Goal: Information Seeking & Learning: Learn about a topic

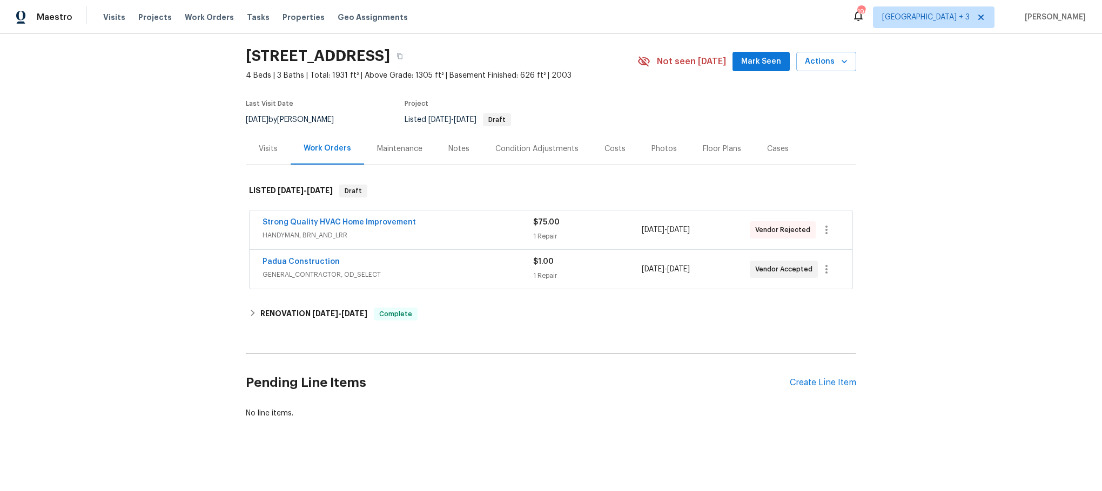
scroll to position [45, 0]
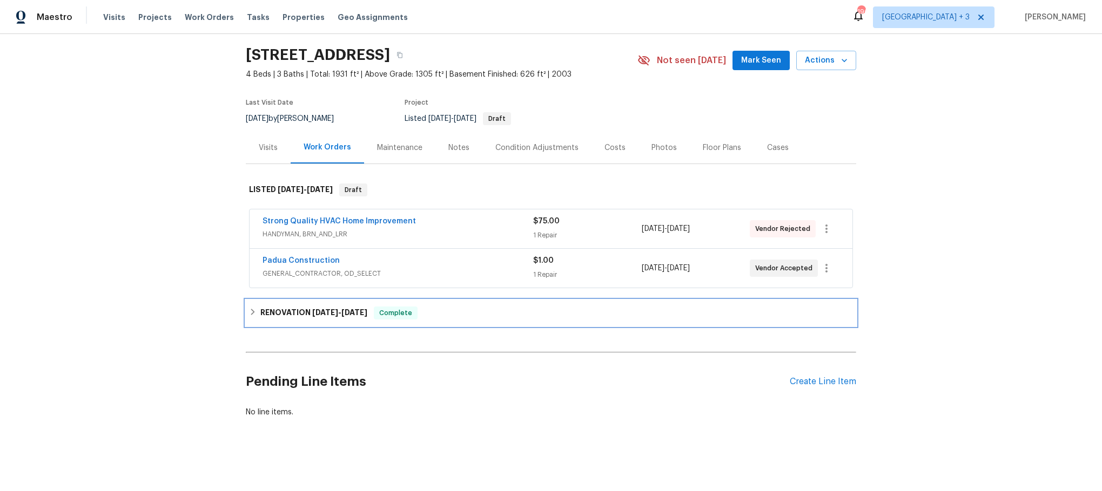
click at [249, 308] on icon at bounding box center [253, 312] width 8 height 8
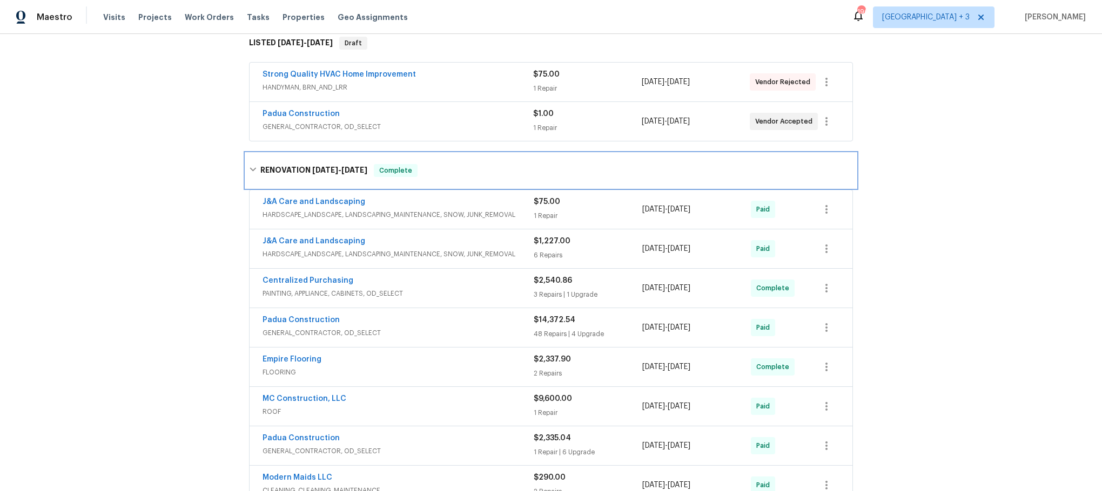
scroll to position [207, 0]
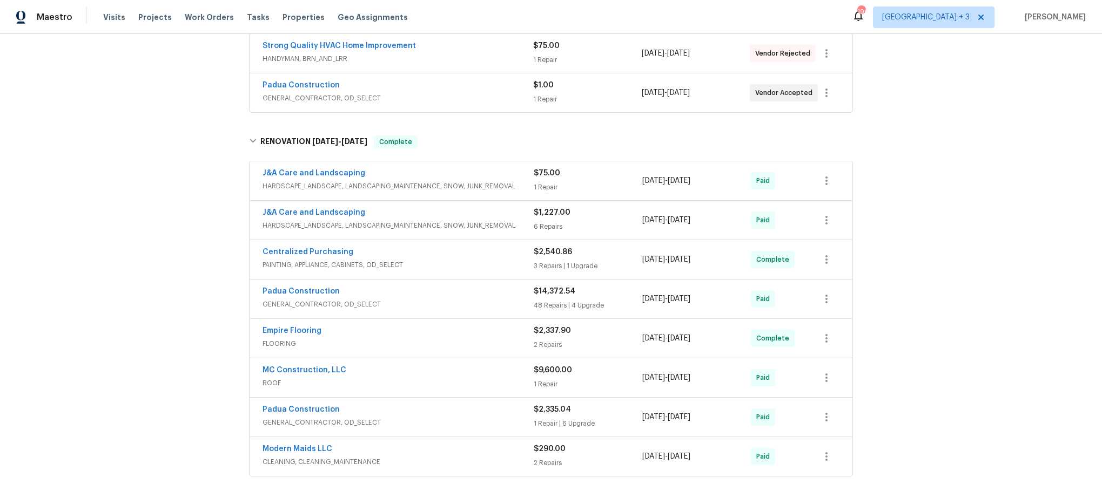
click at [423, 261] on span "PAINTING, APPLIANCE, CABINETS, OD_SELECT" at bounding box center [397, 265] width 271 height 11
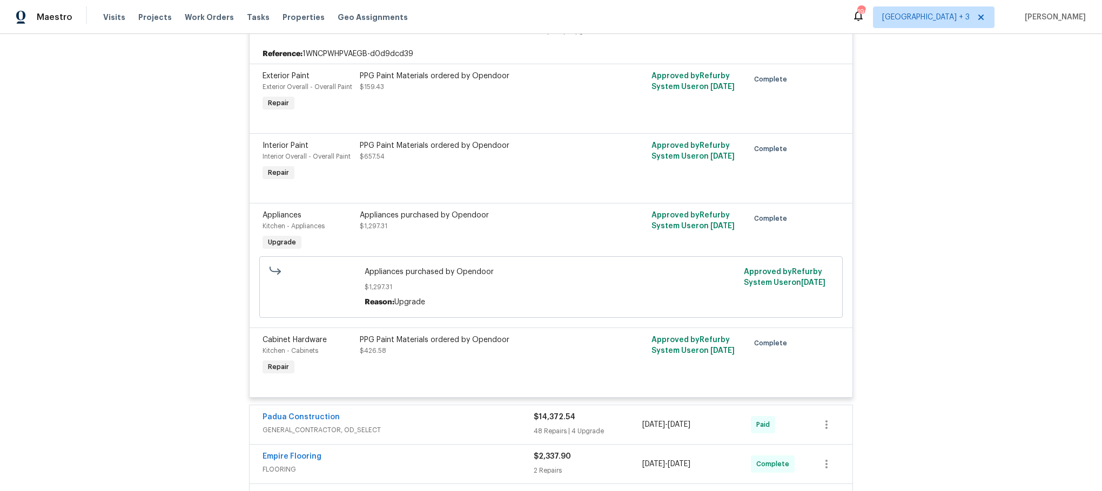
scroll to position [612, 0]
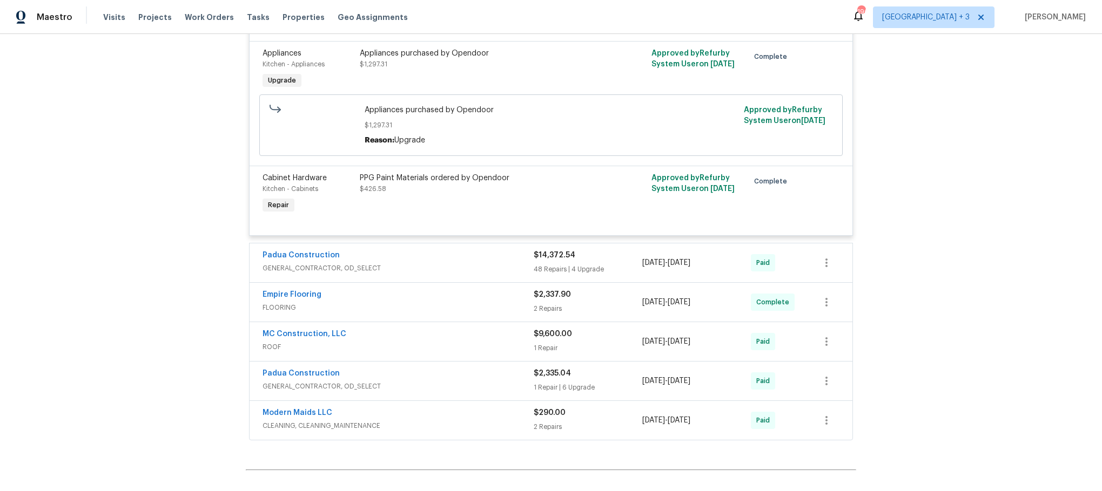
click at [427, 263] on div "Padua Construction" at bounding box center [397, 256] width 271 height 13
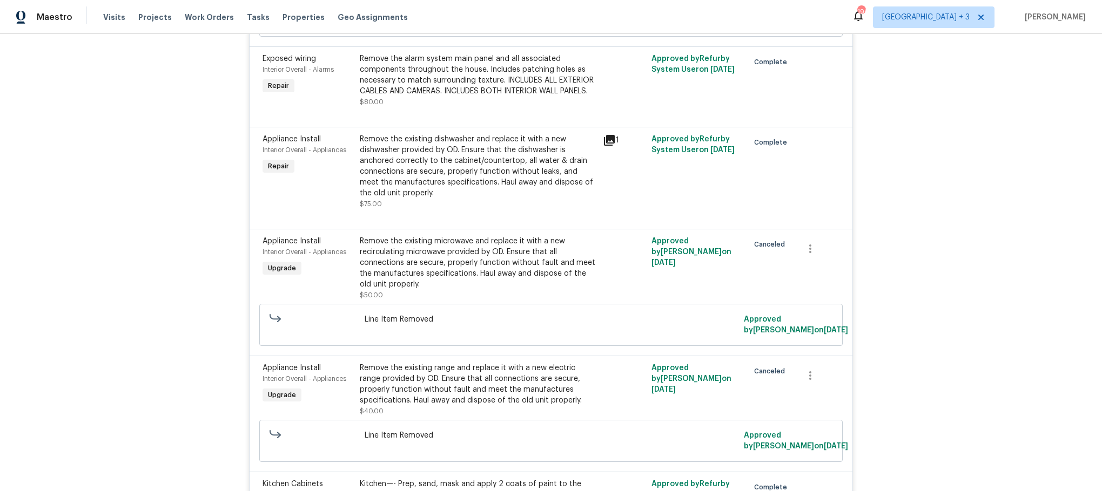
scroll to position [3528, 0]
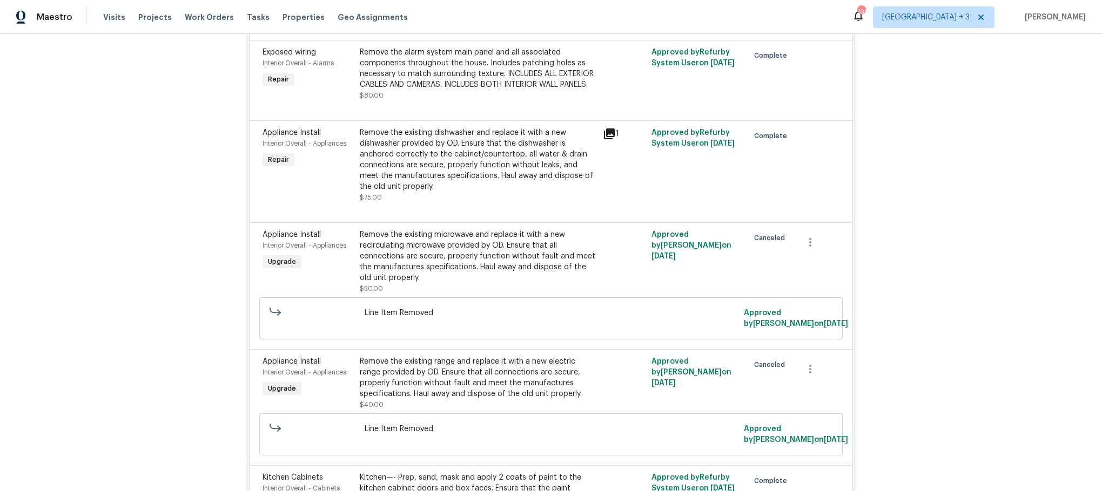
click at [603, 140] on icon at bounding box center [609, 133] width 13 height 13
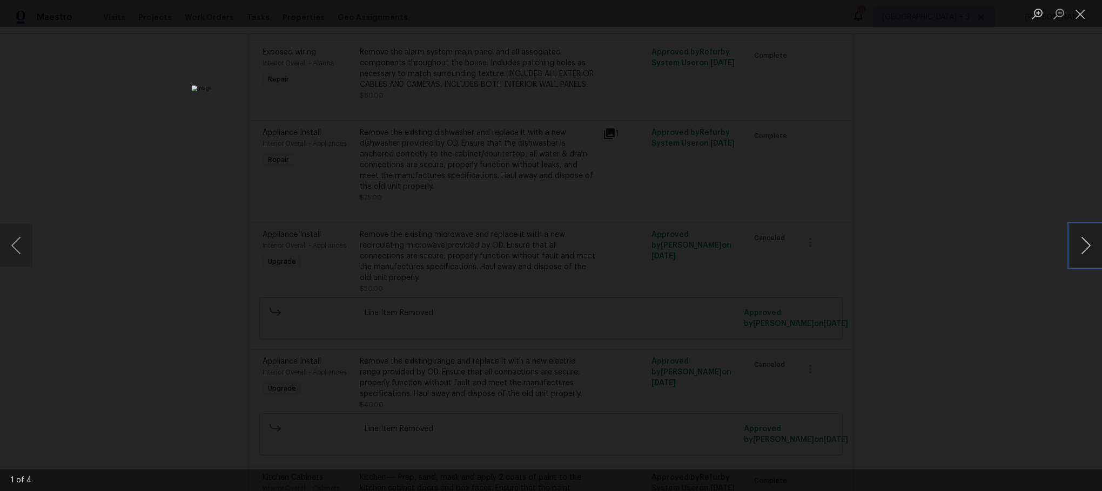
click at [1089, 240] on button "Next image" at bounding box center [1085, 245] width 32 height 43
click at [1079, 10] on button "Close lightbox" at bounding box center [1080, 13] width 22 height 19
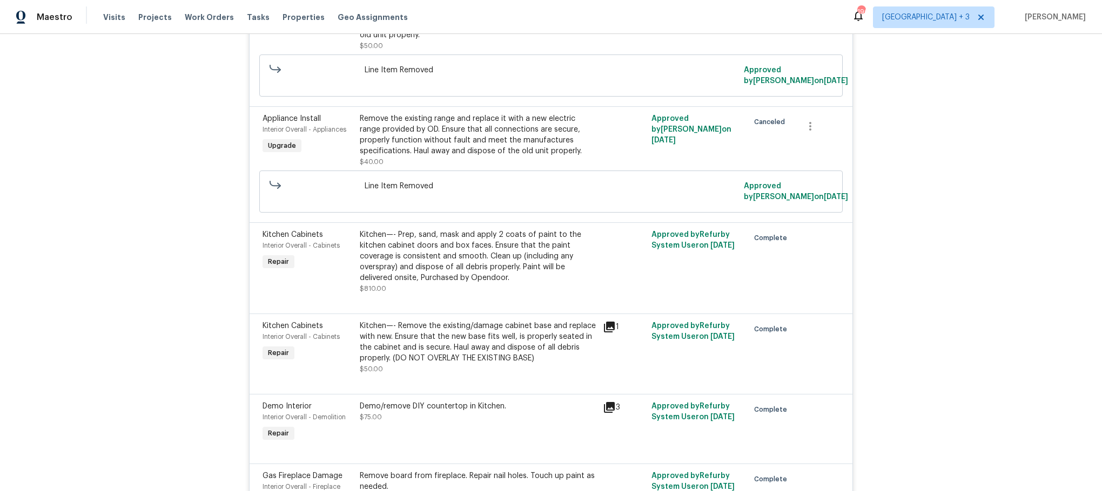
scroll to position [3852, 0]
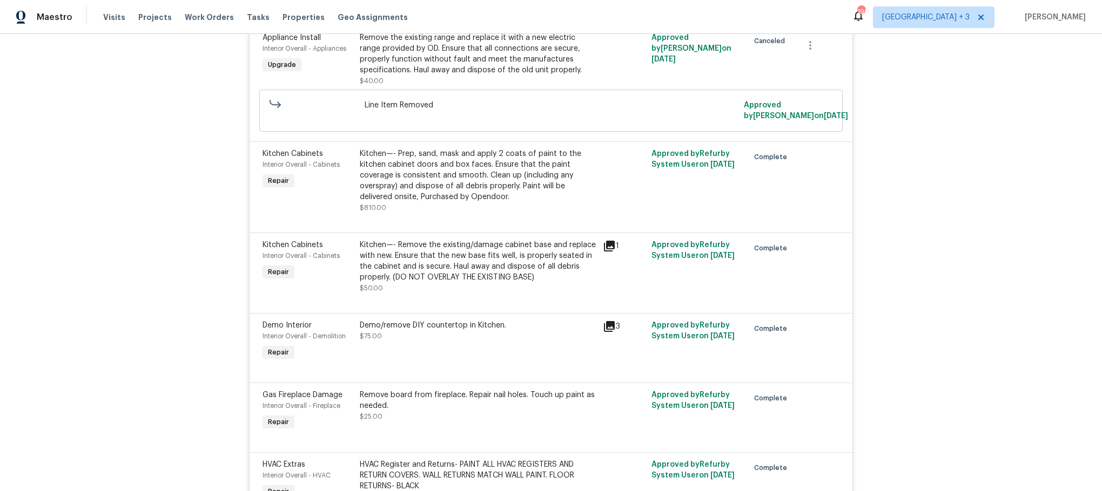
click at [604, 252] on icon at bounding box center [609, 246] width 11 height 11
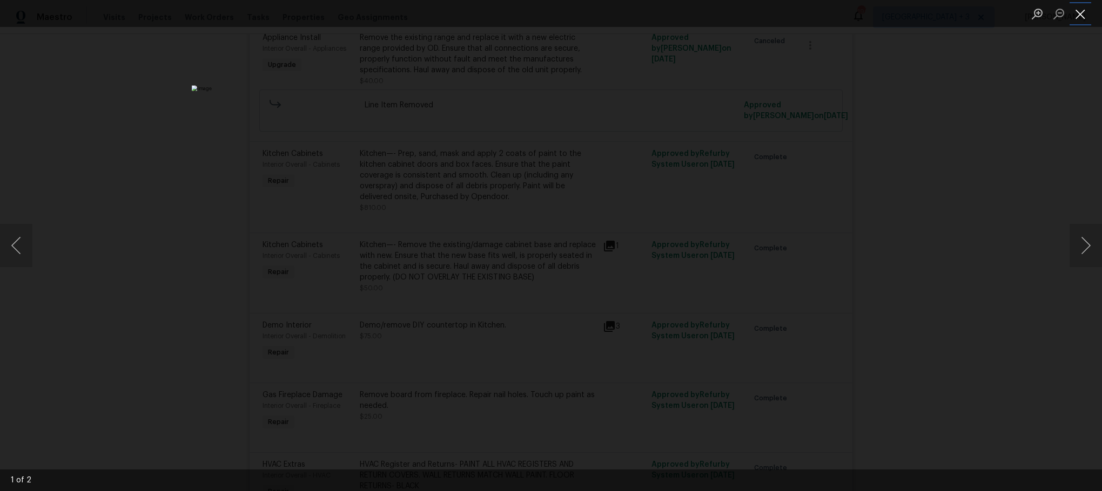
click at [1086, 13] on button "Close lightbox" at bounding box center [1080, 13] width 22 height 19
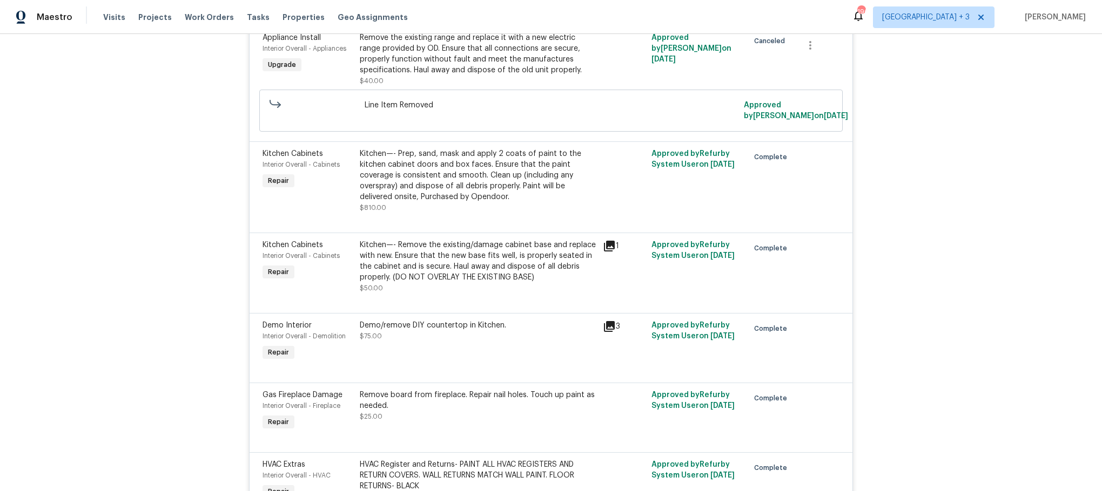
click at [607, 332] on icon at bounding box center [609, 326] width 11 height 11
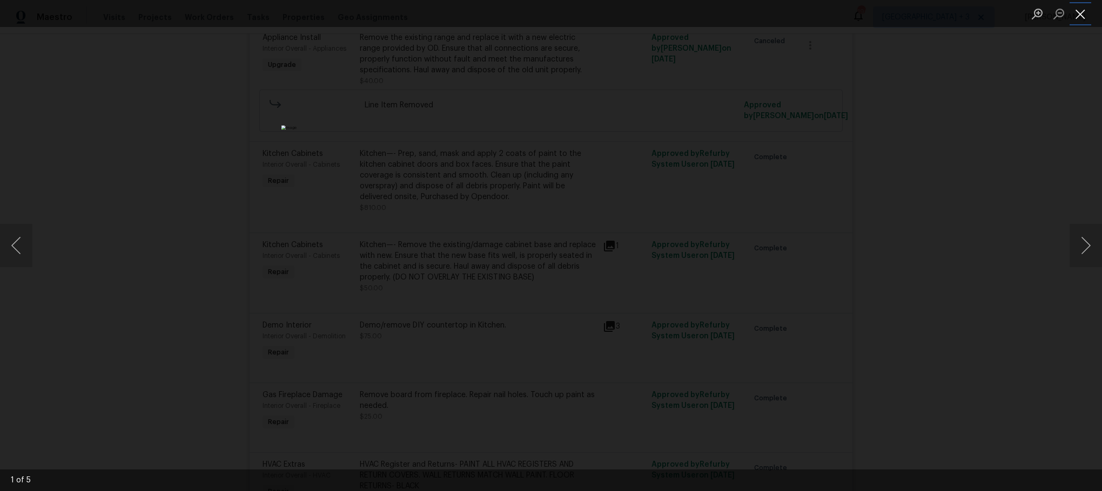
click at [1082, 12] on button "Close lightbox" at bounding box center [1080, 13] width 22 height 19
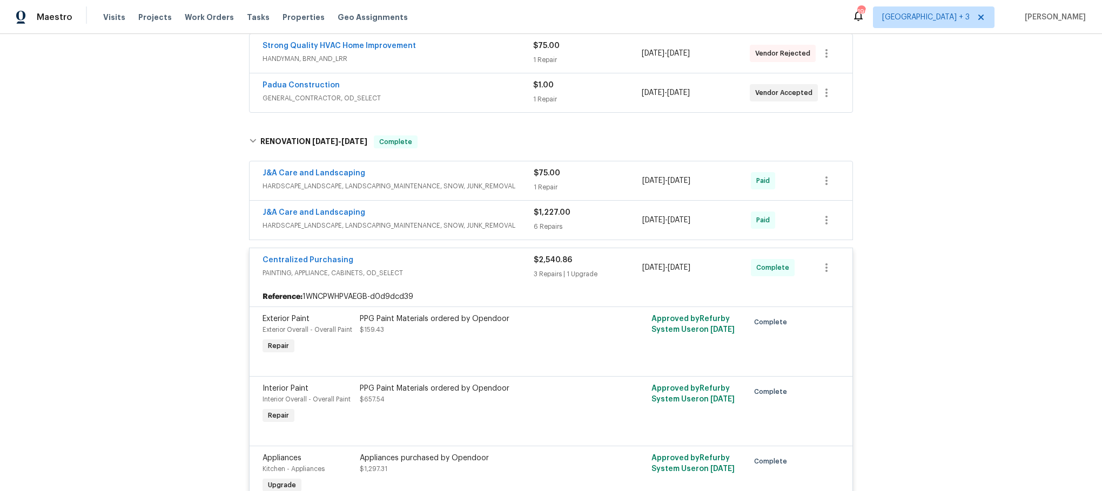
scroll to position [0, 0]
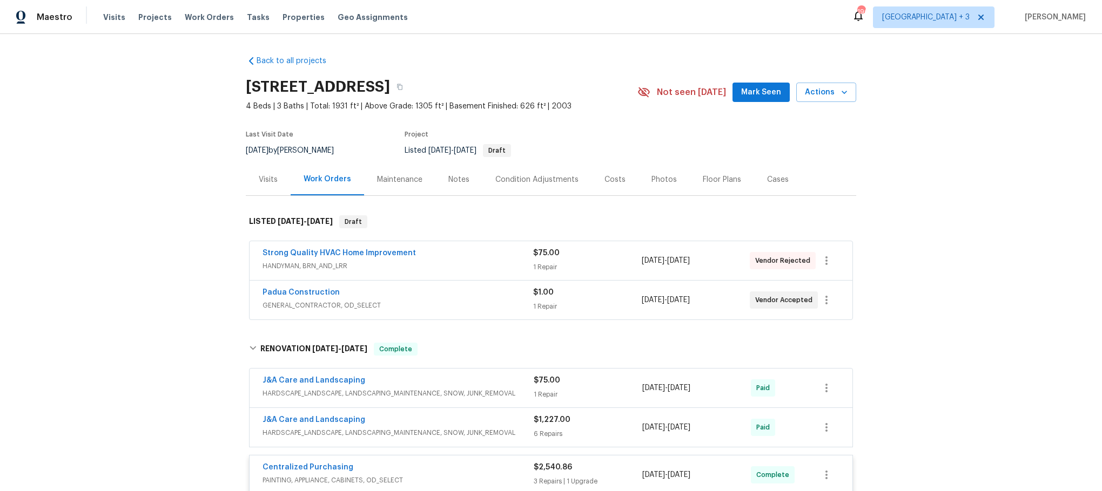
click at [260, 179] on div "Visits" at bounding box center [268, 179] width 19 height 11
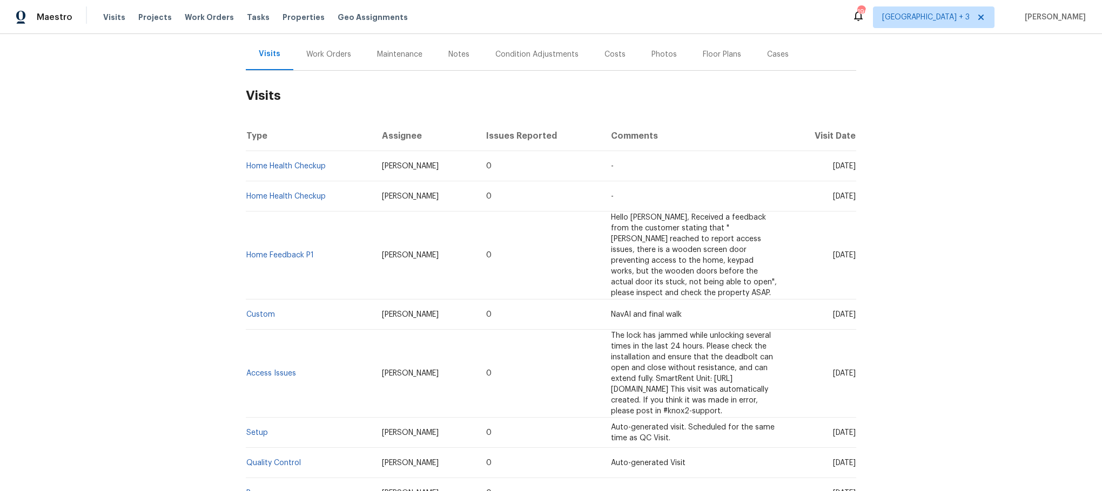
scroll to position [256, 0]
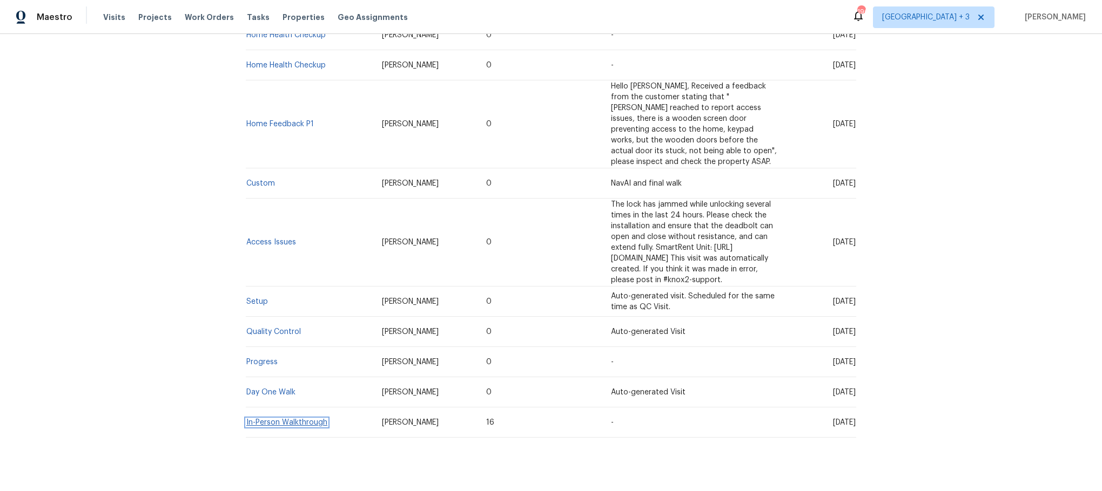
click at [308, 419] on link "In-Person Walkthrough" at bounding box center [286, 423] width 81 height 8
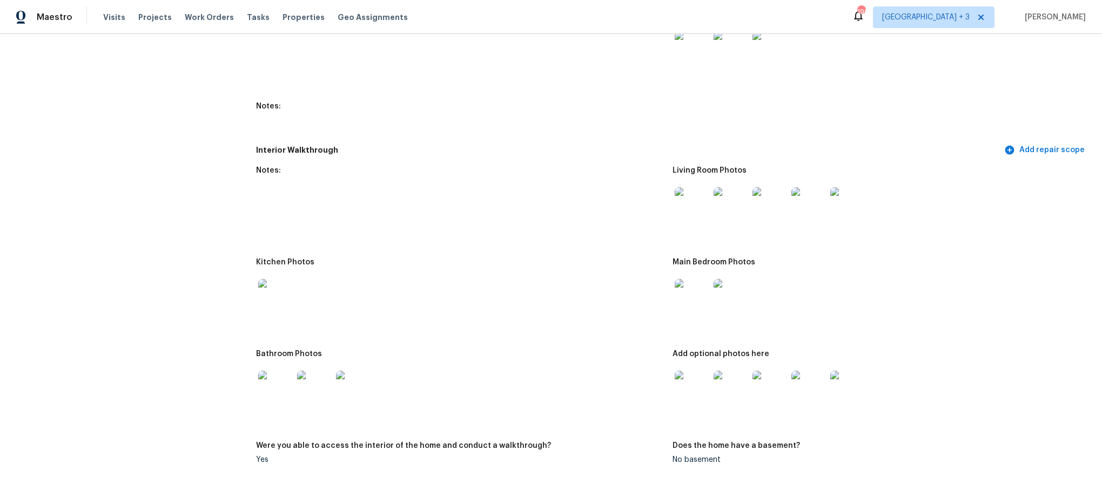
scroll to position [1296, 0]
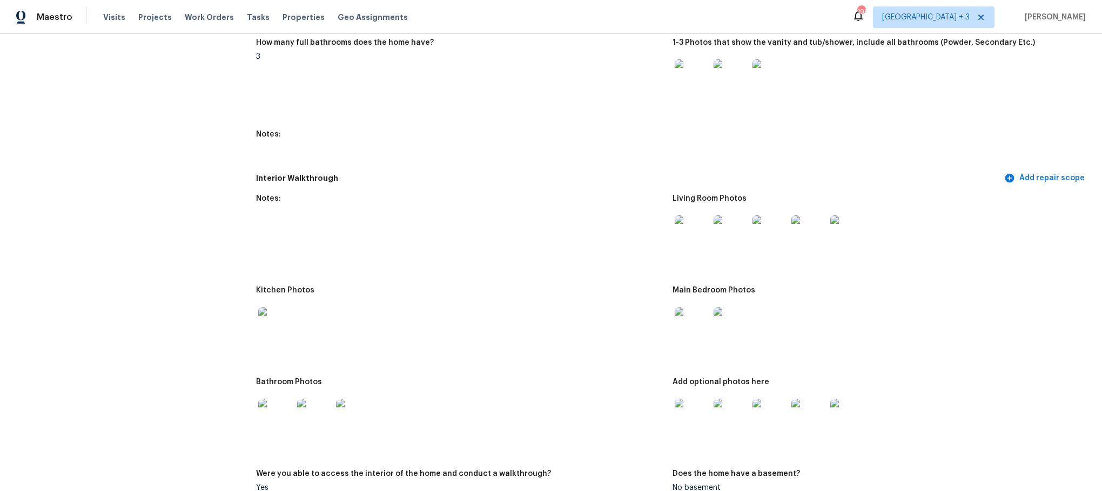
click at [687, 222] on img at bounding box center [691, 232] width 35 height 35
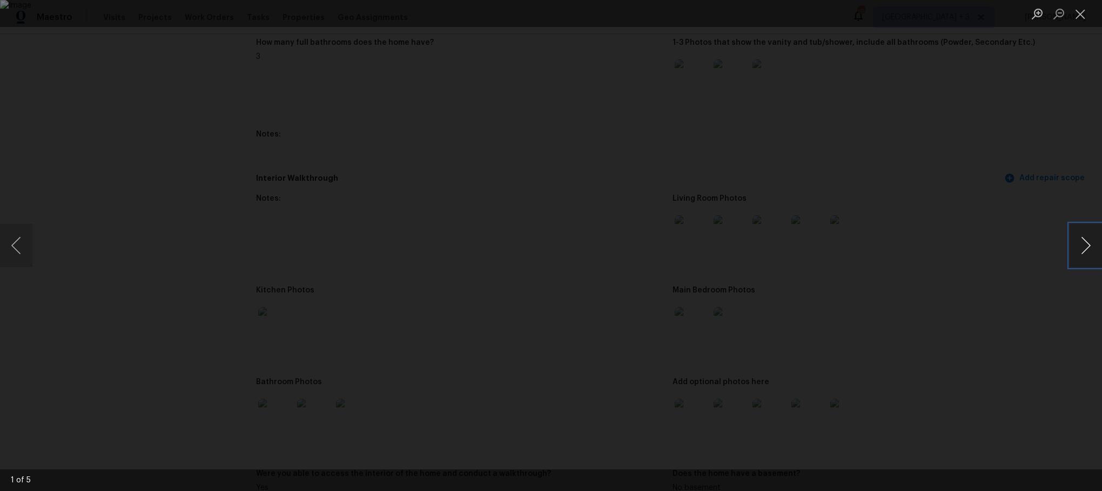
click at [1084, 240] on button "Next image" at bounding box center [1085, 245] width 32 height 43
click at [1081, 240] on button "Next image" at bounding box center [1085, 245] width 32 height 43
click at [1083, 240] on button "Next image" at bounding box center [1085, 245] width 32 height 43
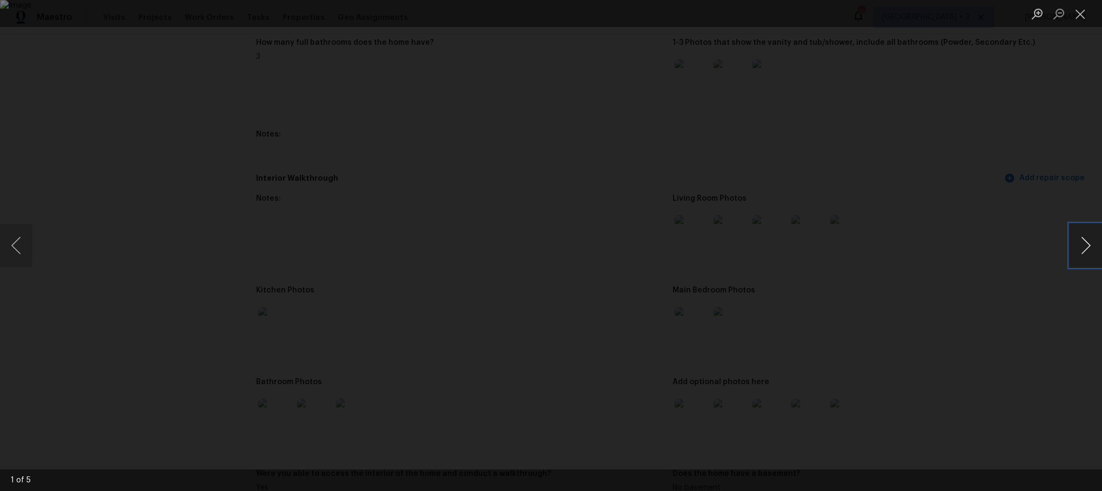
click at [1083, 241] on button "Next image" at bounding box center [1085, 245] width 32 height 43
click at [1079, 15] on button "Close lightbox" at bounding box center [1080, 13] width 22 height 19
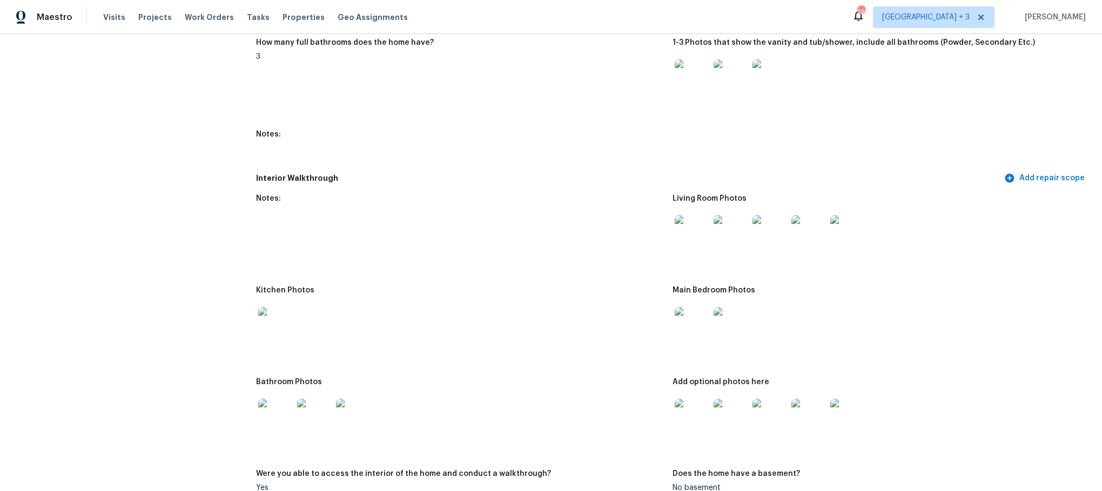
click at [272, 325] on img at bounding box center [275, 324] width 35 height 35
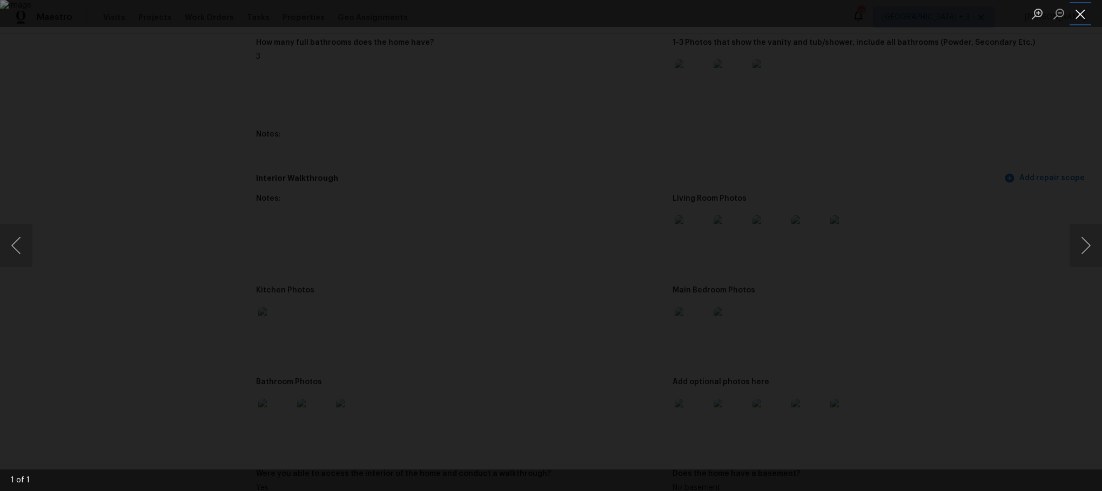
click at [1084, 13] on button "Close lightbox" at bounding box center [1080, 13] width 22 height 19
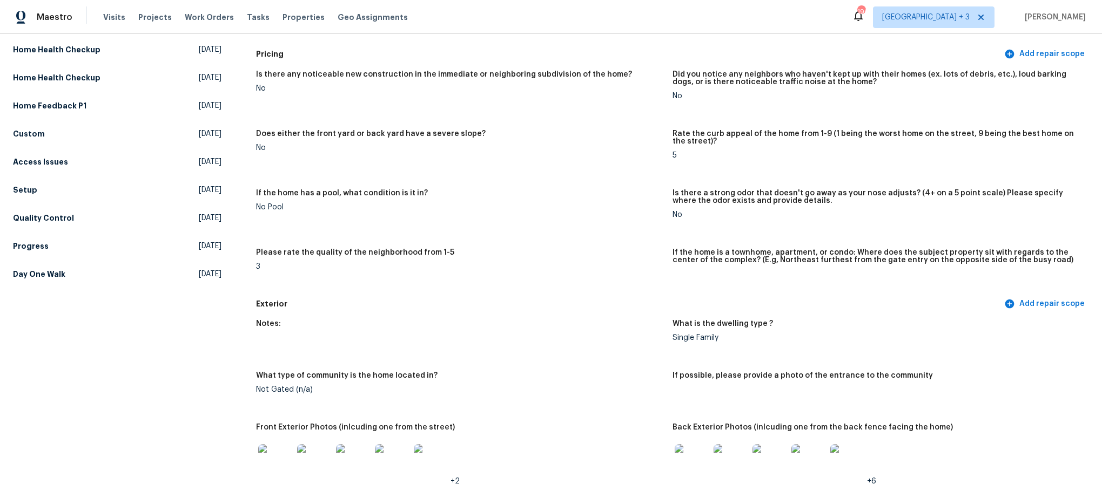
scroll to position [0, 0]
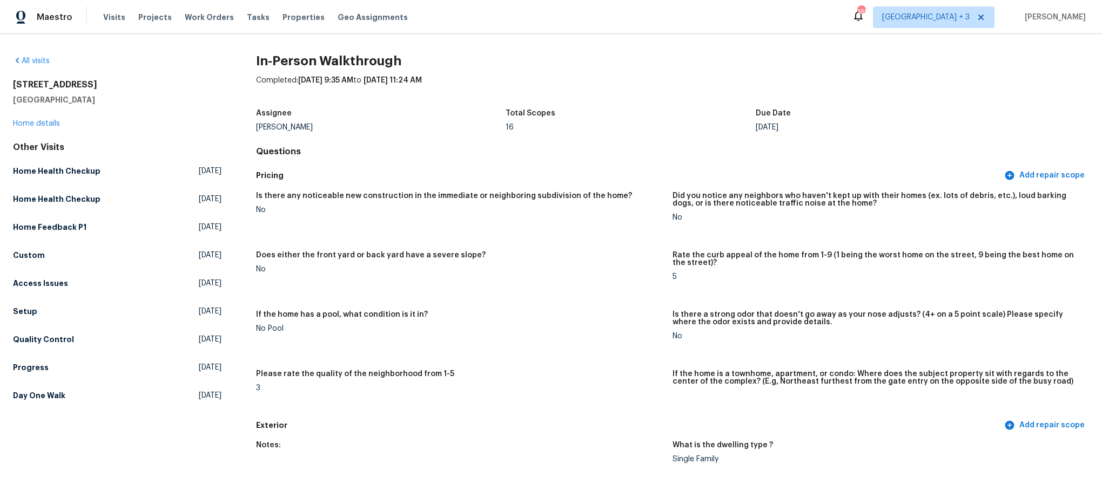
click at [343, 195] on figure "Is there any noticeable new construction in the immediate or neighboring subdiv…" at bounding box center [464, 215] width 416 height 46
click at [564, 35] on div "All visits [STREET_ADDRESS] Home details Other Visits Home Health Checkup [DATE…" at bounding box center [551, 262] width 1102 height 457
